Goal: Obtain resource: Download file/media

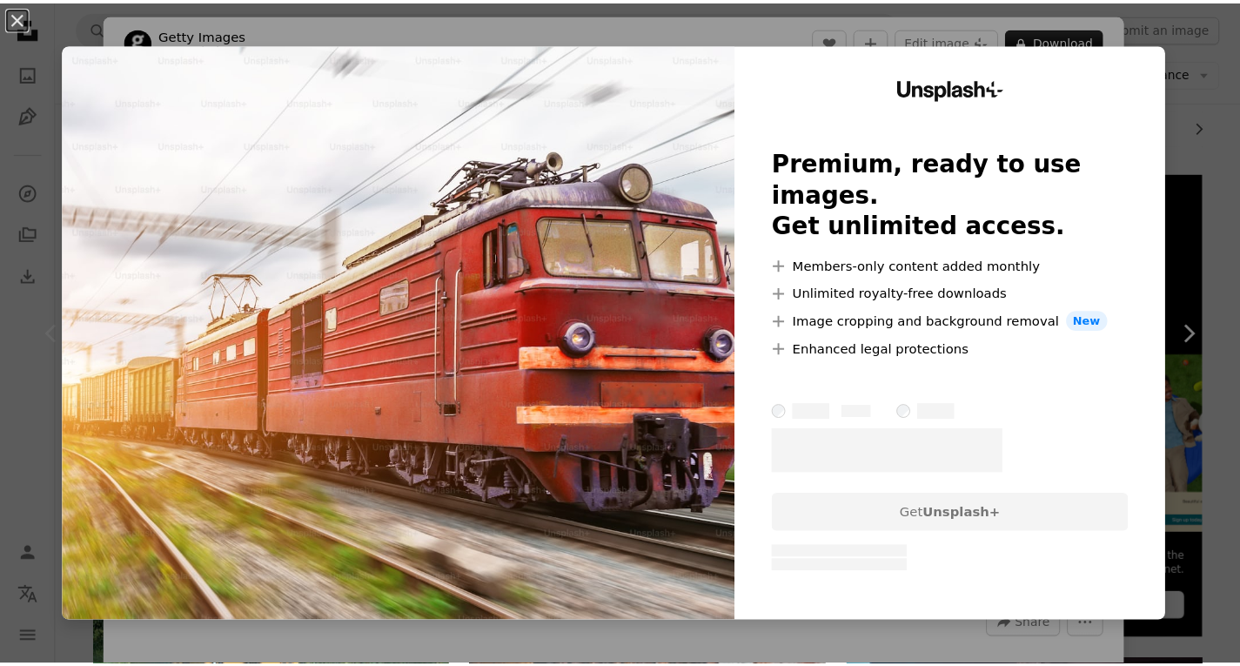
scroll to position [261, 0]
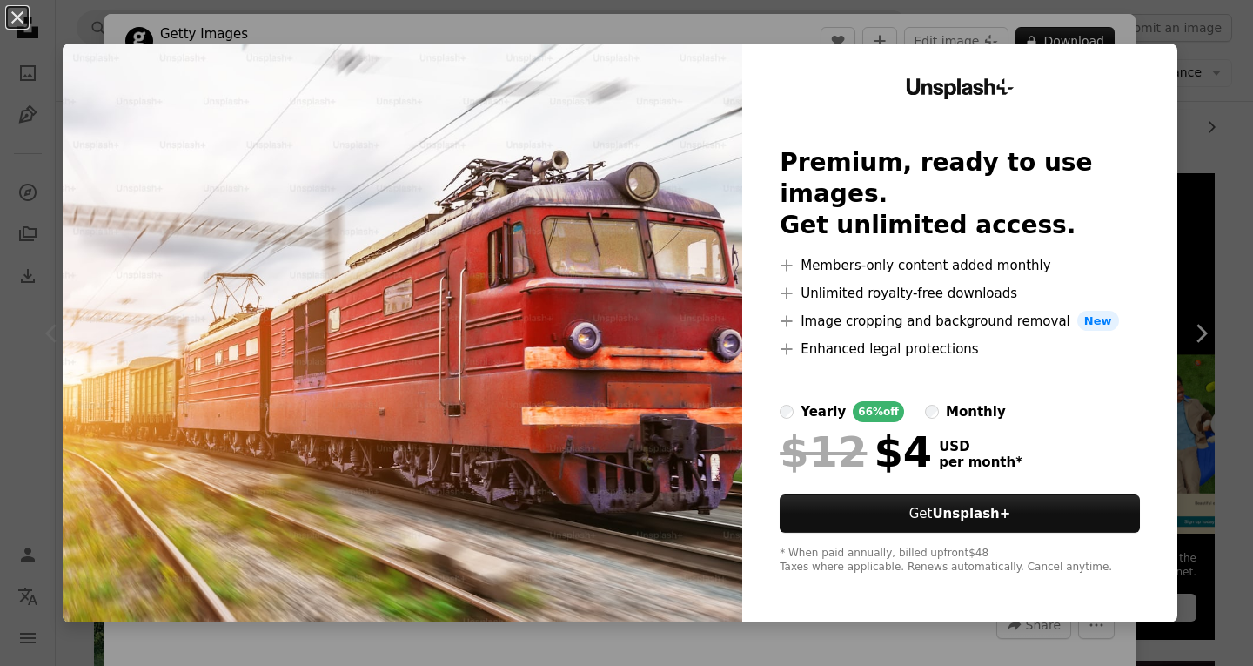
click at [1199, 197] on div "An X shape Unsplash+ Premium, ready to use images. Get unlimited access. A plus…" at bounding box center [626, 333] width 1253 height 666
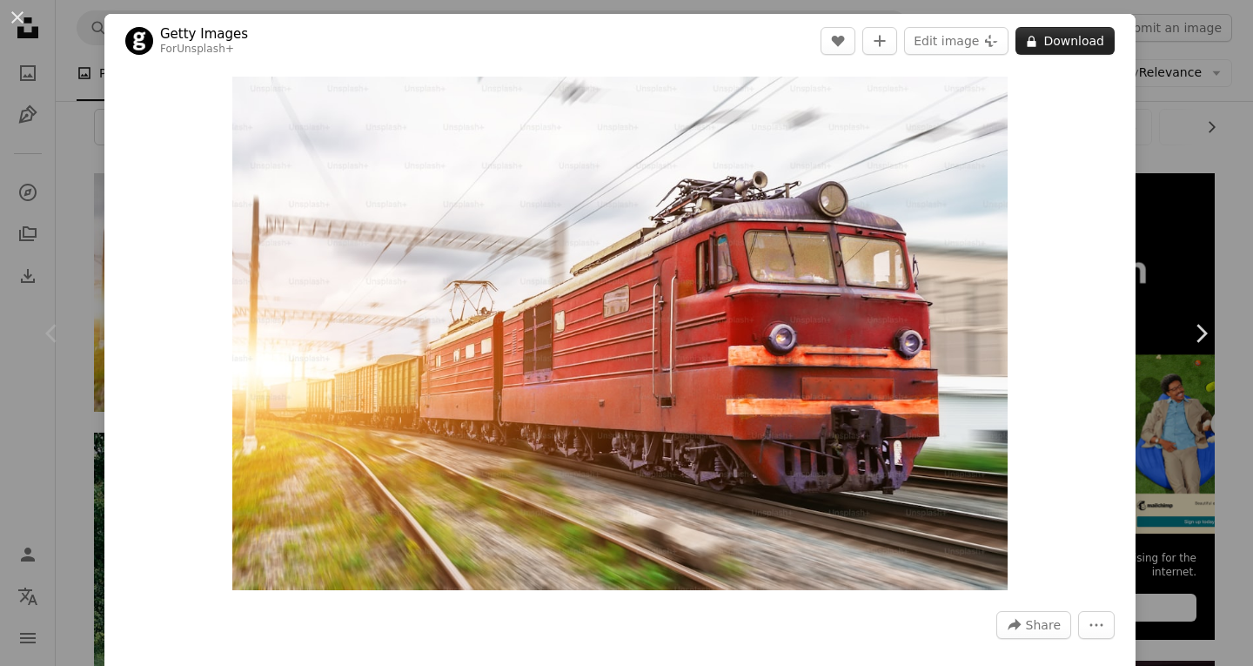
click at [1043, 40] on button "A lock Download" at bounding box center [1065, 41] width 99 height 28
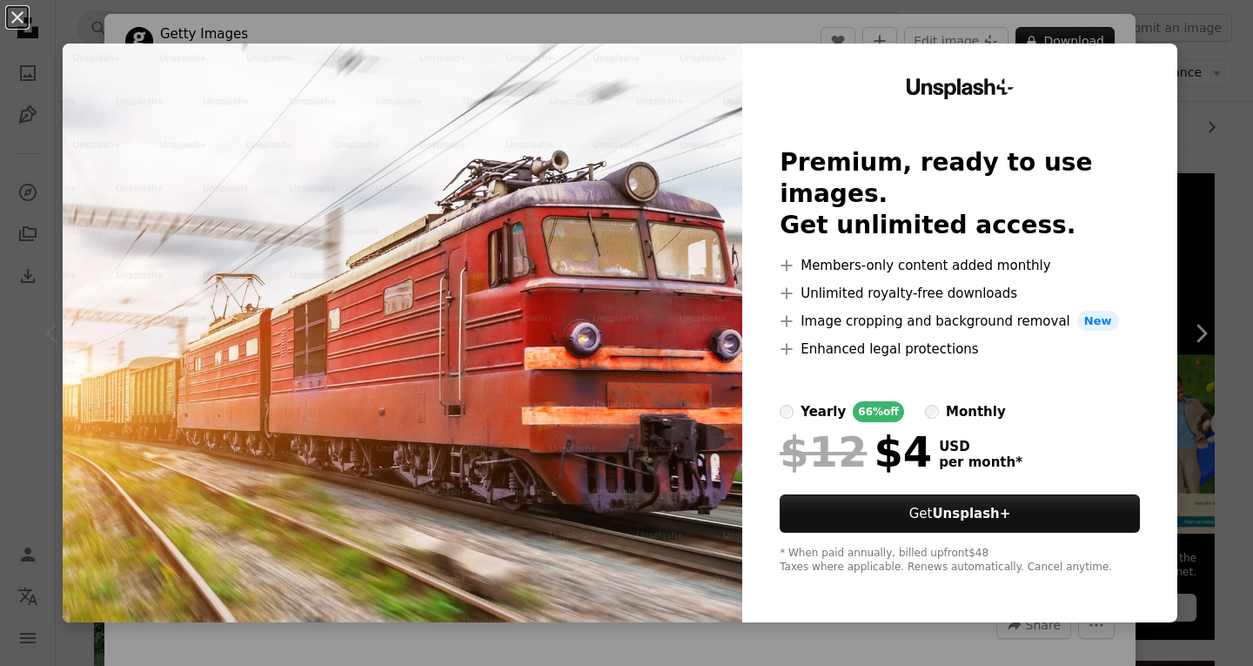
click at [1177, 237] on div "An X shape Unsplash+ Premium, ready to use images. Get unlimited access. A plus…" at bounding box center [626, 333] width 1253 height 666
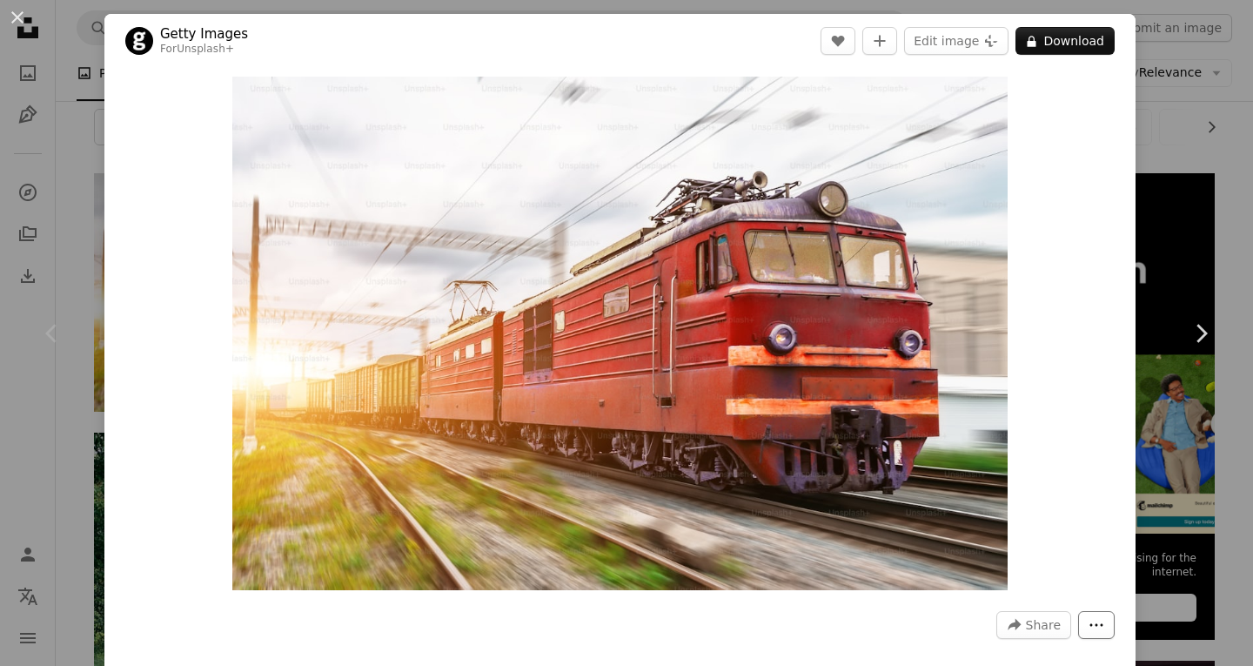
click at [1089, 622] on icon "More Actions" at bounding box center [1097, 625] width 16 height 16
click at [1154, 103] on div "An X shape Chevron left Chevron right Getty Images For Unsplash+ A heart A plus…" at bounding box center [626, 333] width 1253 height 666
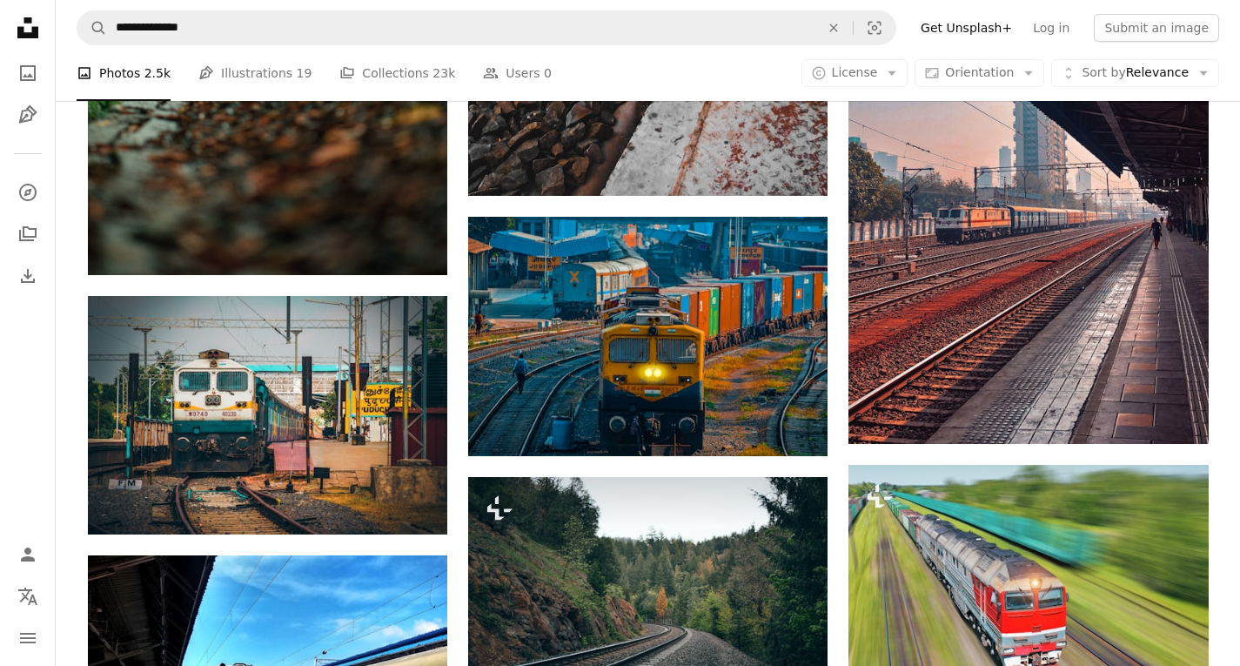
scroll to position [958, 0]
